Goal: Task Accomplishment & Management: Complete application form

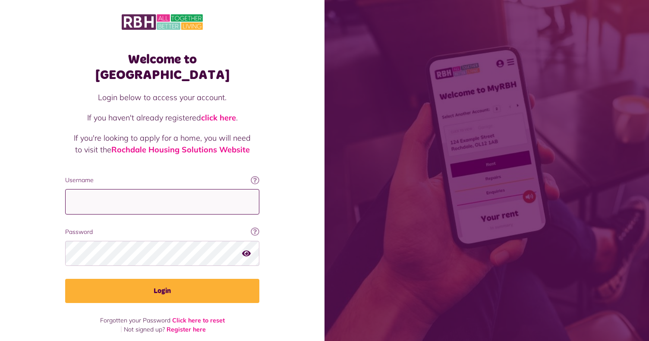
click at [99, 189] on input "Username" at bounding box center [162, 201] width 194 height 25
type input "**********"
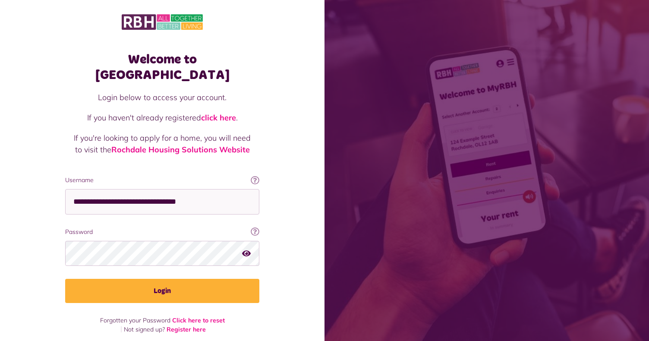
click at [248, 249] on icon "button" at bounding box center [246, 253] width 9 height 8
click at [307, 250] on div "Welcome to [GEOGRAPHIC_DATA] Login below to access your account. If you haven't…" at bounding box center [162, 173] width 324 height 347
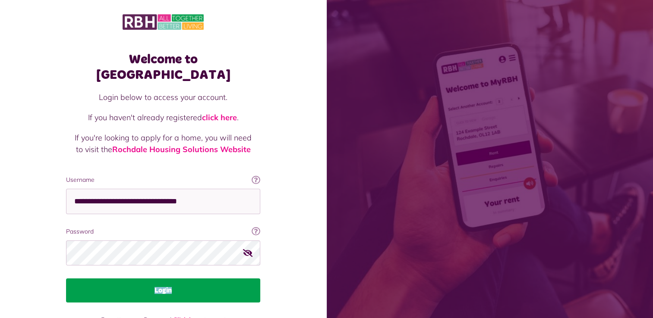
click at [173, 279] on button "Login" at bounding box center [163, 291] width 194 height 24
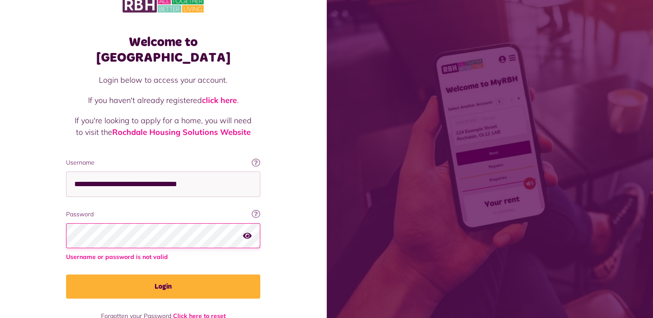
scroll to position [26, 0]
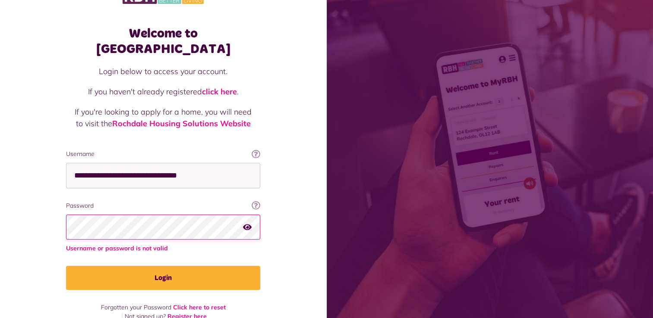
click at [188, 313] on link "Register here" at bounding box center [186, 317] width 39 height 8
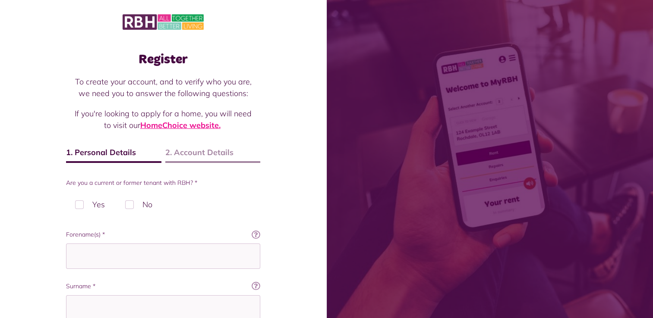
click at [171, 126] on link "HomeChoice website." at bounding box center [180, 125] width 80 height 10
